Goal: Task Accomplishment & Management: Use online tool/utility

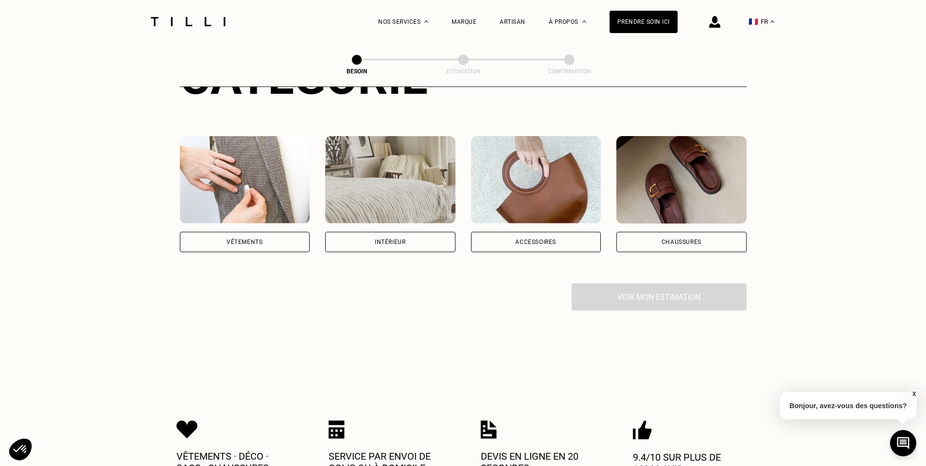
scroll to position [162, 0]
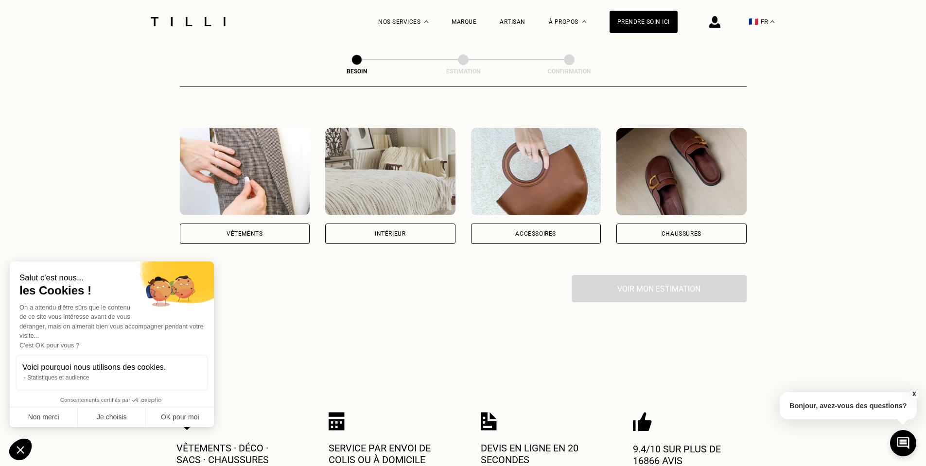
click at [273, 224] on div "Vêtements" at bounding box center [245, 234] width 130 height 20
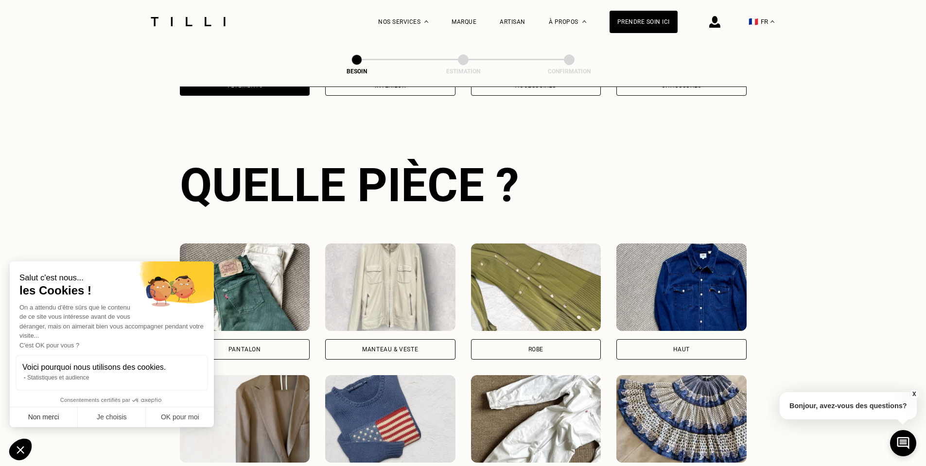
scroll to position [318, 0]
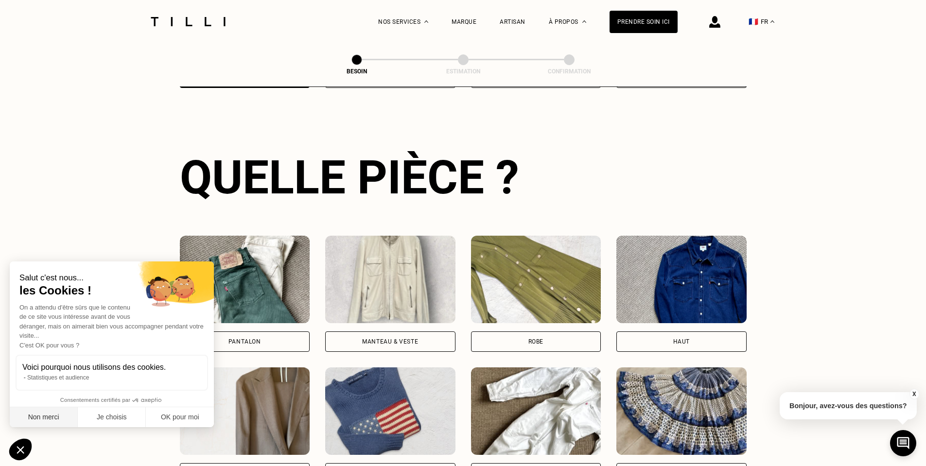
click at [48, 420] on button "Non merci" at bounding box center [44, 417] width 68 height 20
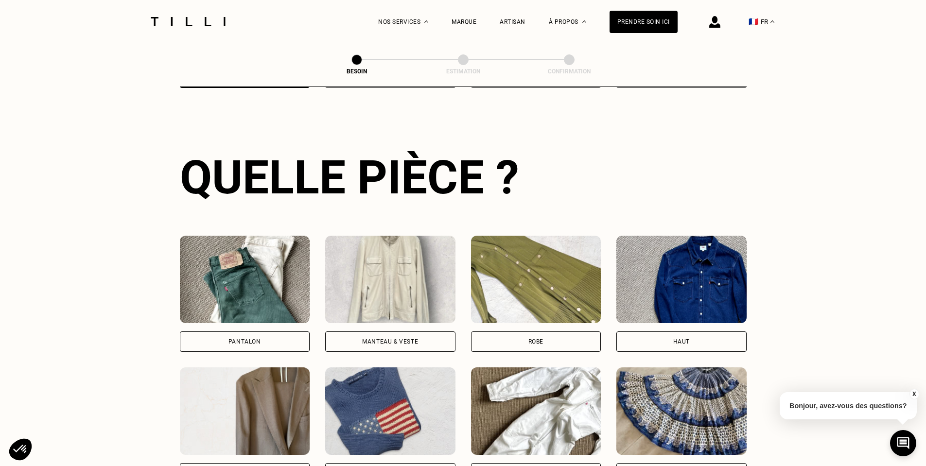
click at [256, 339] on div "Pantalon" at bounding box center [244, 342] width 33 height 6
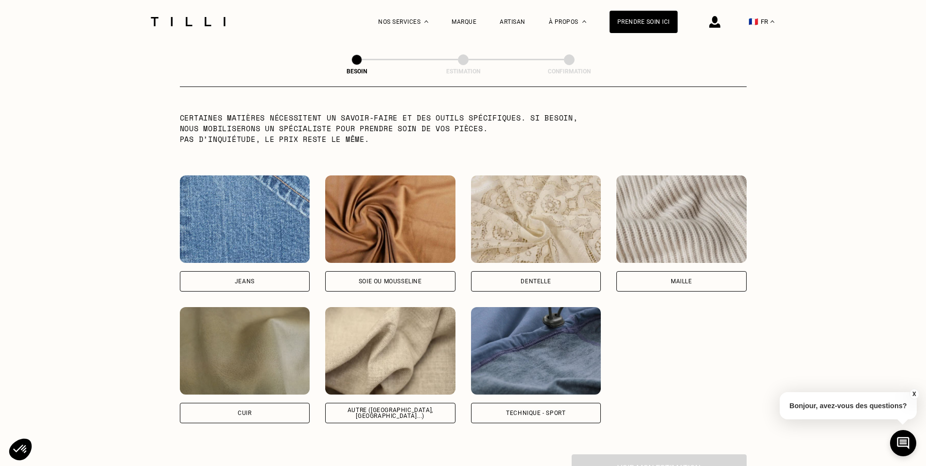
scroll to position [976, 0]
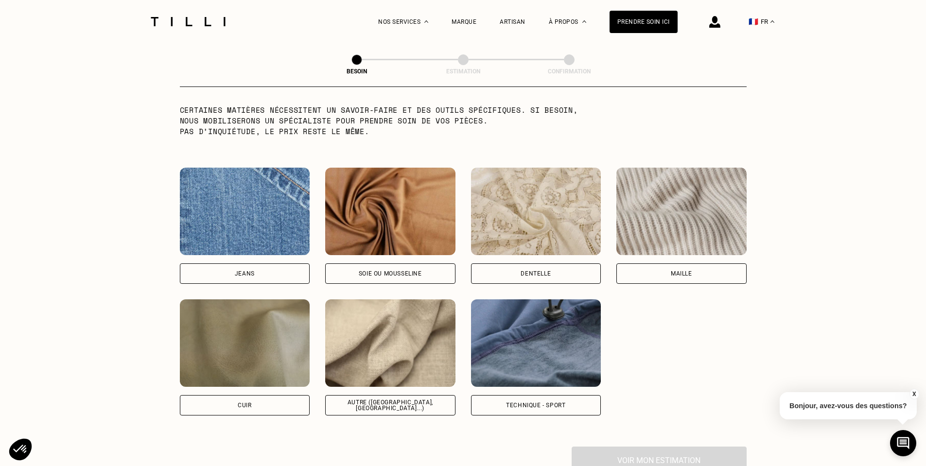
click at [531, 402] on div "Technique - Sport" at bounding box center [535, 405] width 59 height 6
select select "FR"
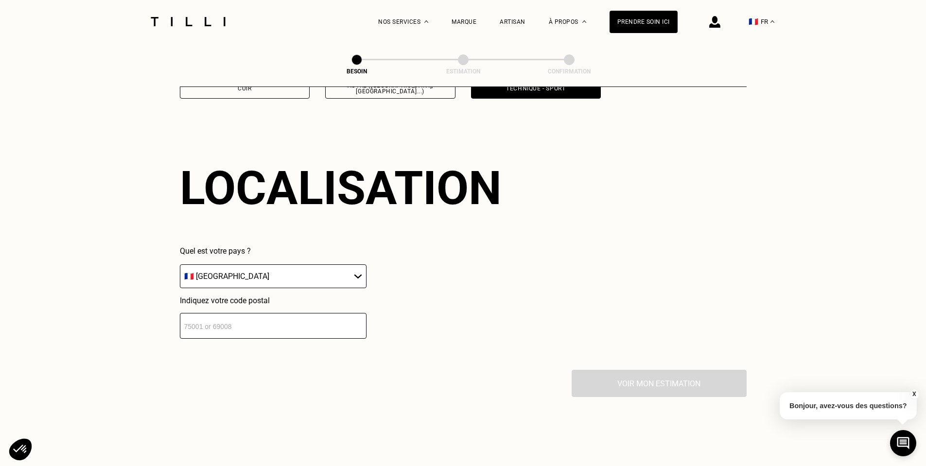
scroll to position [1307, 0]
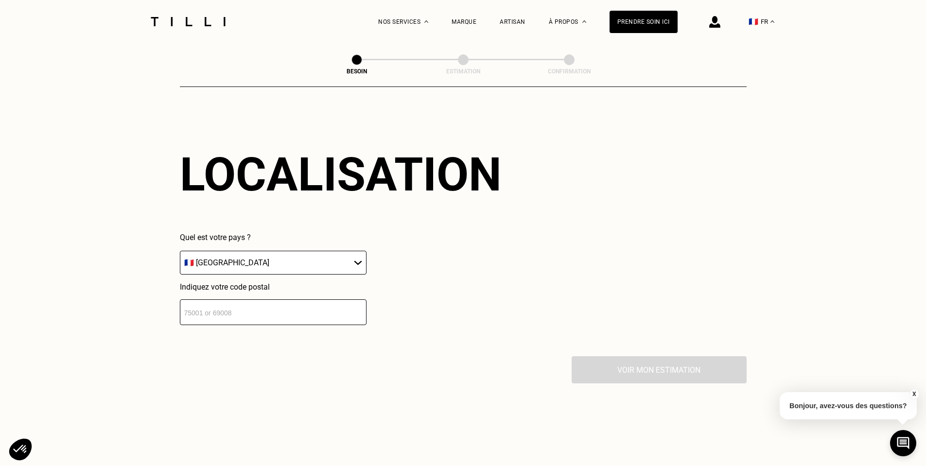
click at [213, 313] on input "number" at bounding box center [273, 312] width 187 height 26
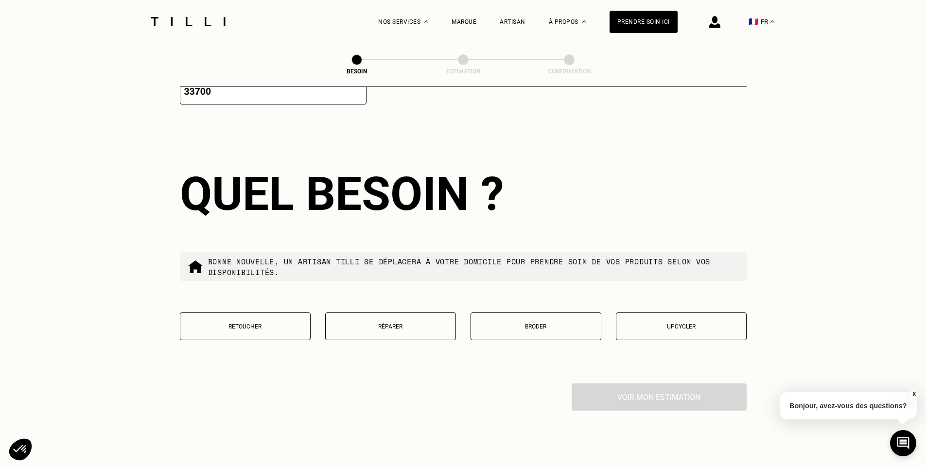
scroll to position [1548, 0]
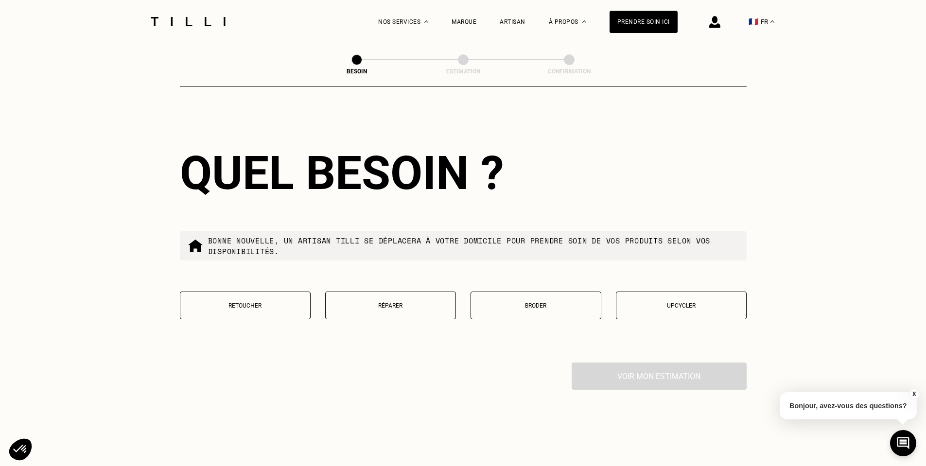
type input "33700"
click at [392, 302] on p "Réparer" at bounding box center [390, 305] width 120 height 7
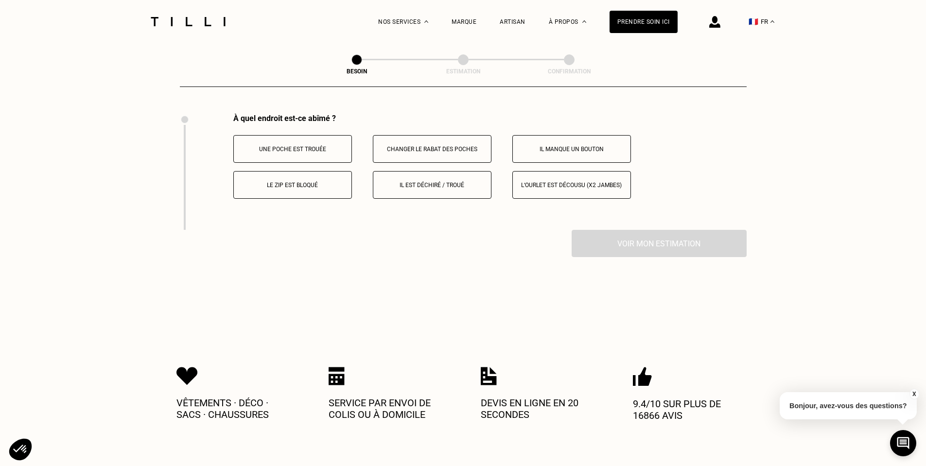
scroll to position [1797, 0]
click at [431, 181] on p "Il est déchiré / troué" at bounding box center [432, 184] width 108 height 7
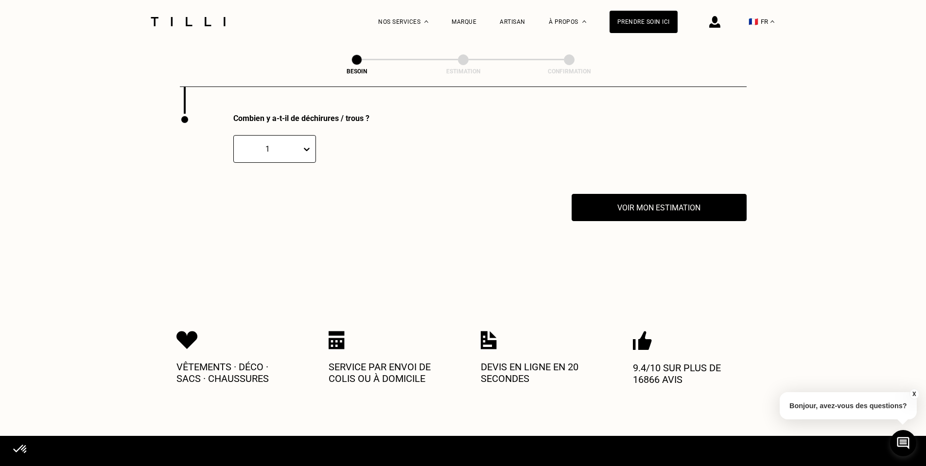
scroll to position [1913, 0]
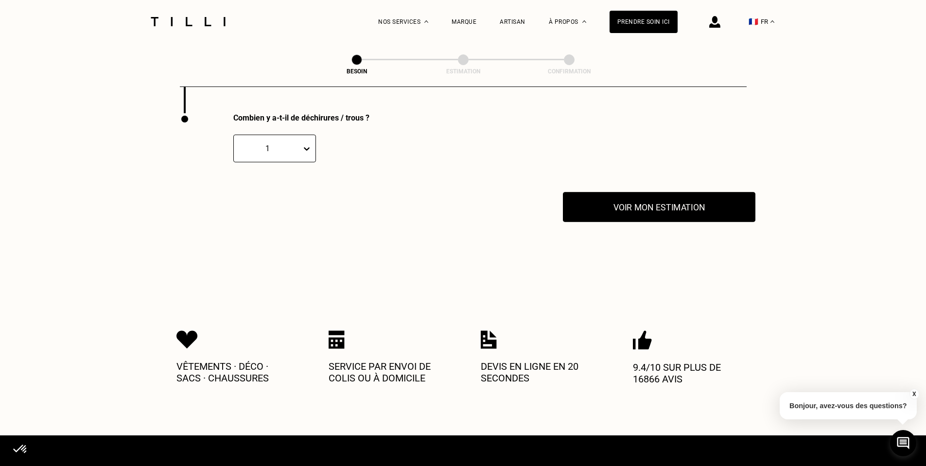
click at [642, 200] on button "Voir mon estimation" at bounding box center [659, 207] width 192 height 30
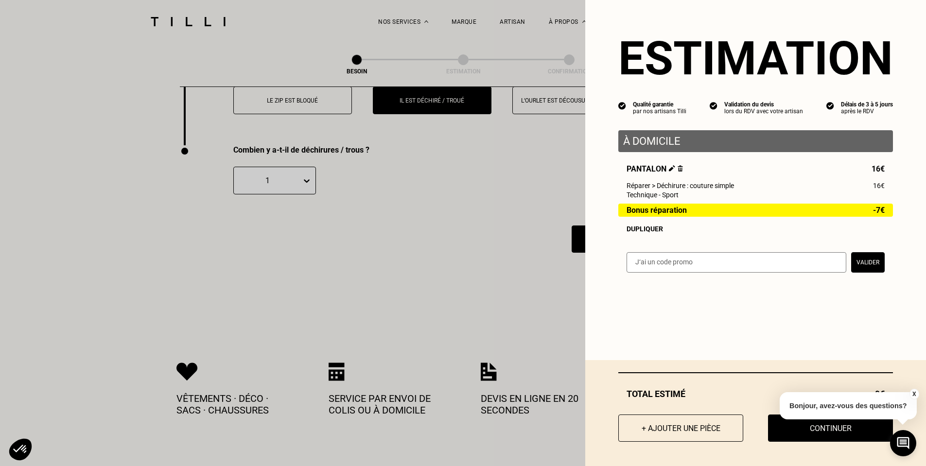
scroll to position [1881, 0]
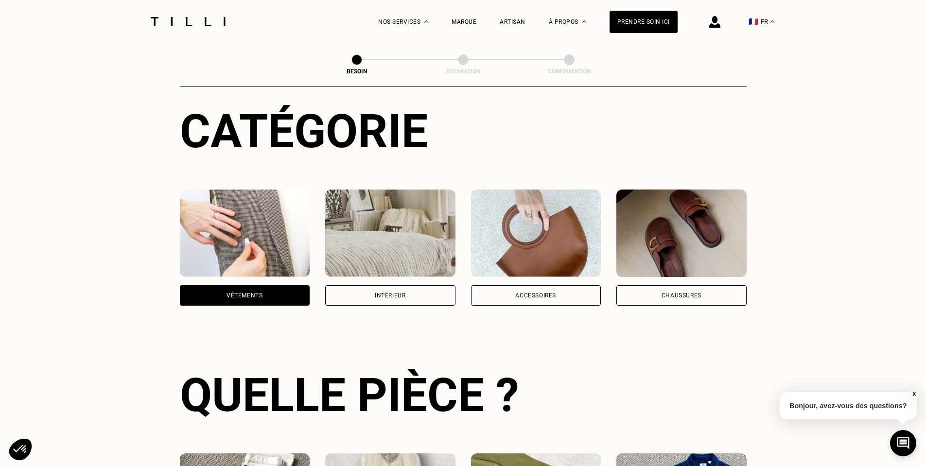
scroll to position [0, 0]
